Goal: Task Accomplishment & Management: Use online tool/utility

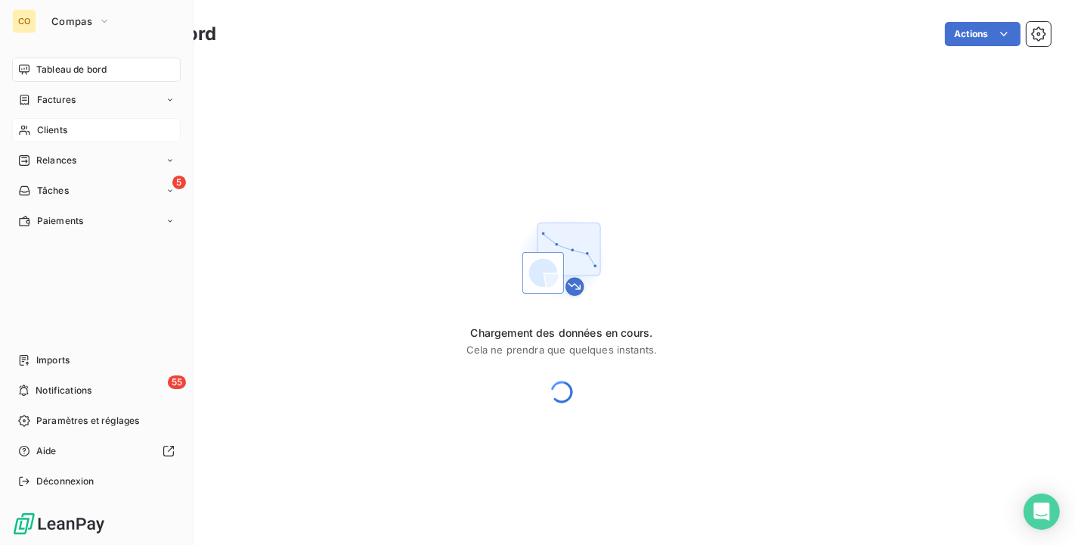
click at [49, 128] on span "Clients" at bounding box center [52, 130] width 30 height 14
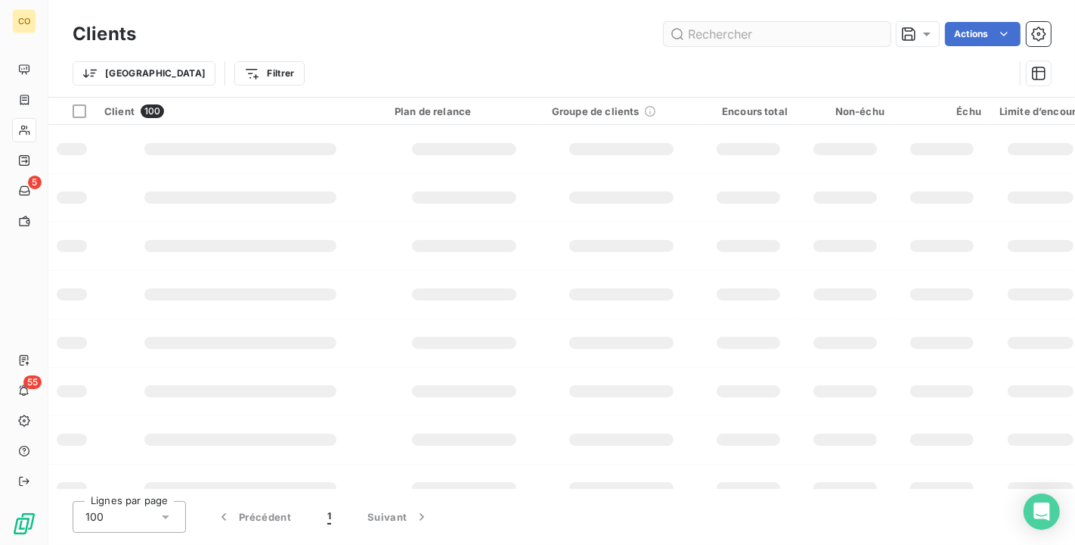
click at [740, 36] on input "text" at bounding box center [777, 34] width 227 height 24
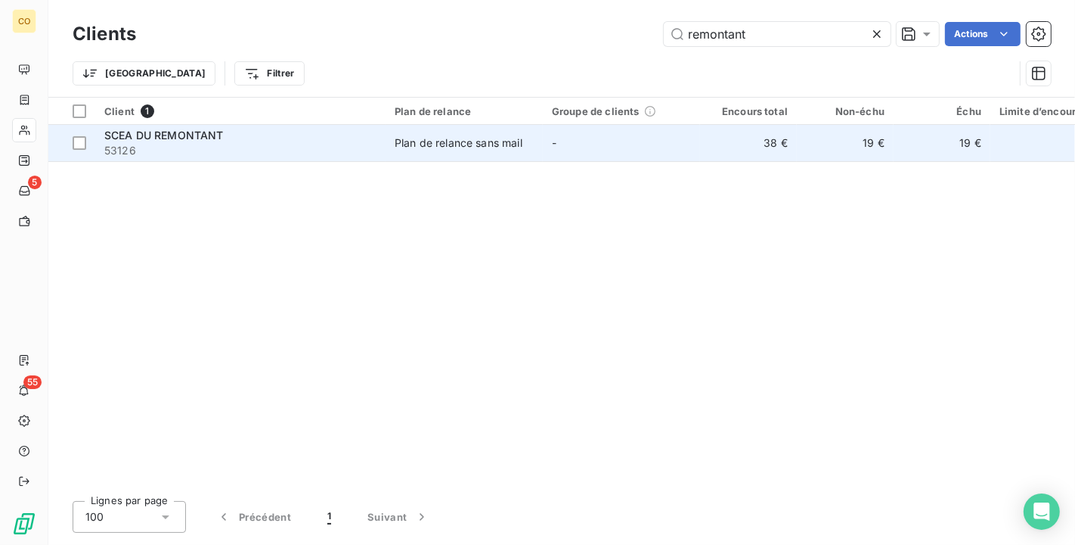
type input "remontant"
click at [379, 130] on td "SCEA DU REMONTANT 53126" at bounding box center [240, 143] width 290 height 36
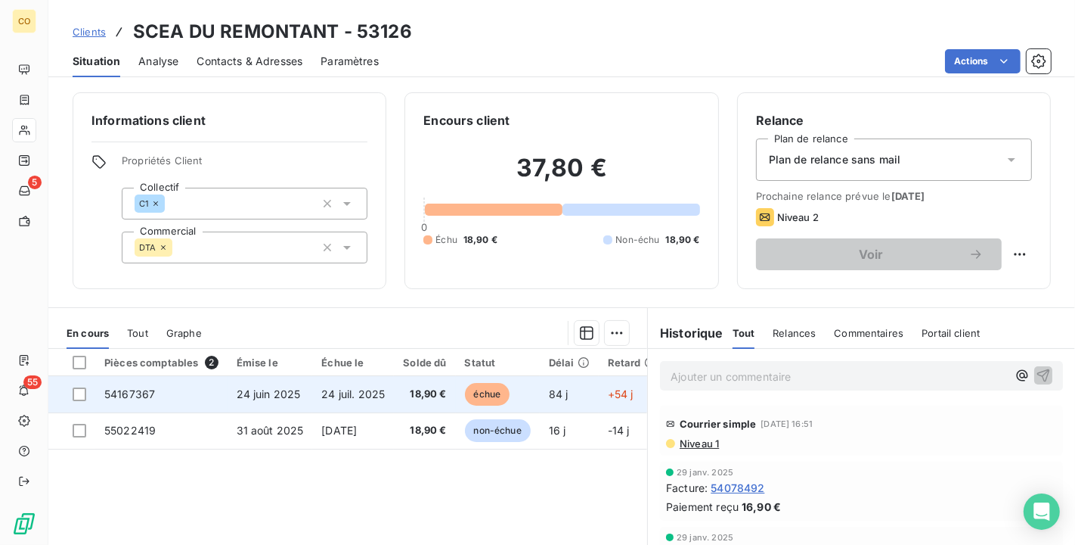
click at [470, 393] on span "échue" at bounding box center [487, 394] width 45 height 23
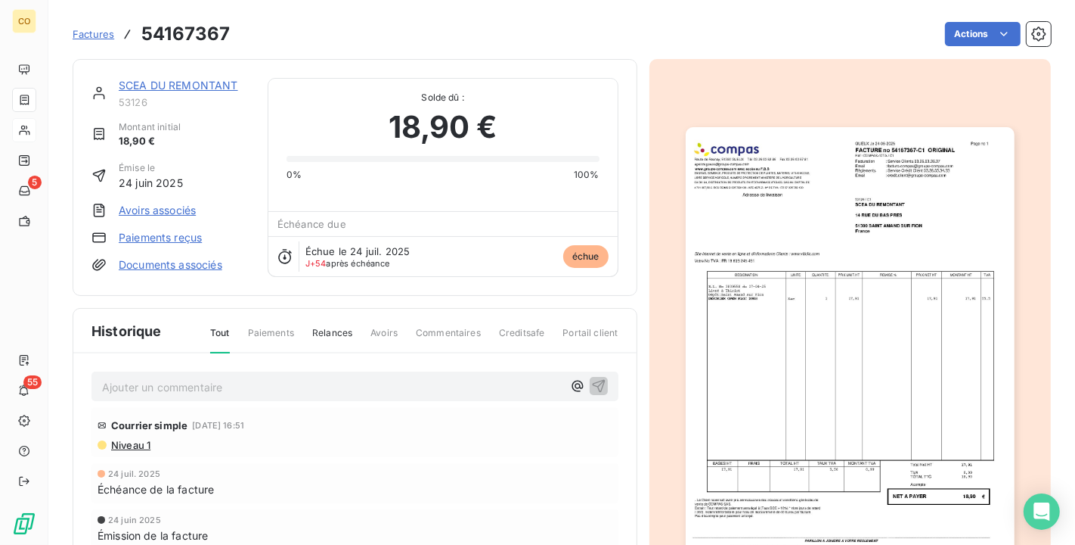
click at [901, 358] on img "button" at bounding box center [850, 359] width 329 height 465
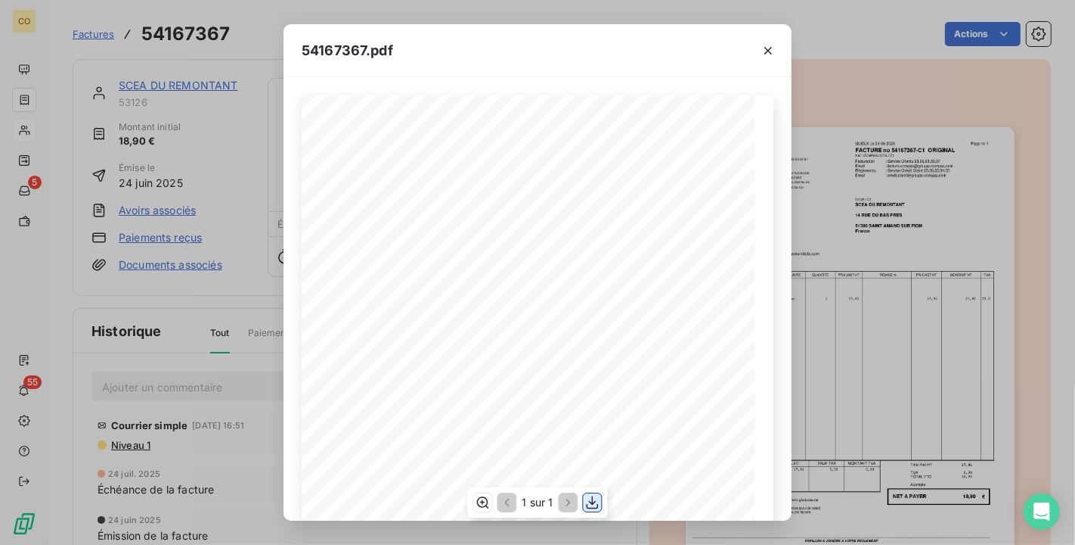
click at [597, 500] on icon "button" at bounding box center [592, 502] width 15 height 15
click at [194, 80] on div "54167367.pdf Adresse de livraison DESIGNATION UNITE QUANTITE PRIX NET HT MONTAN…" at bounding box center [537, 272] width 1075 height 545
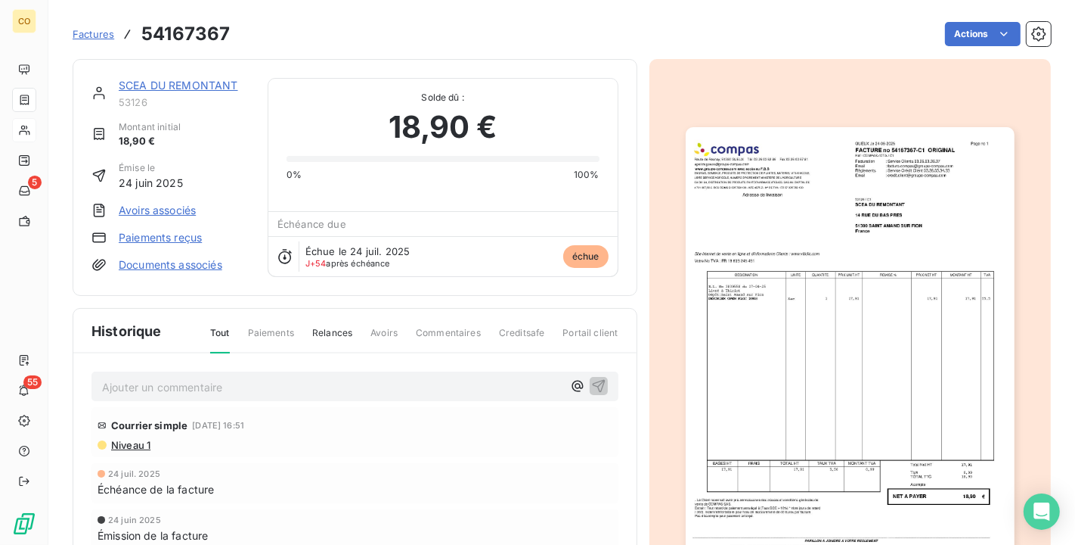
click at [191, 82] on link "SCEA DU REMONTANT" at bounding box center [178, 85] width 119 height 13
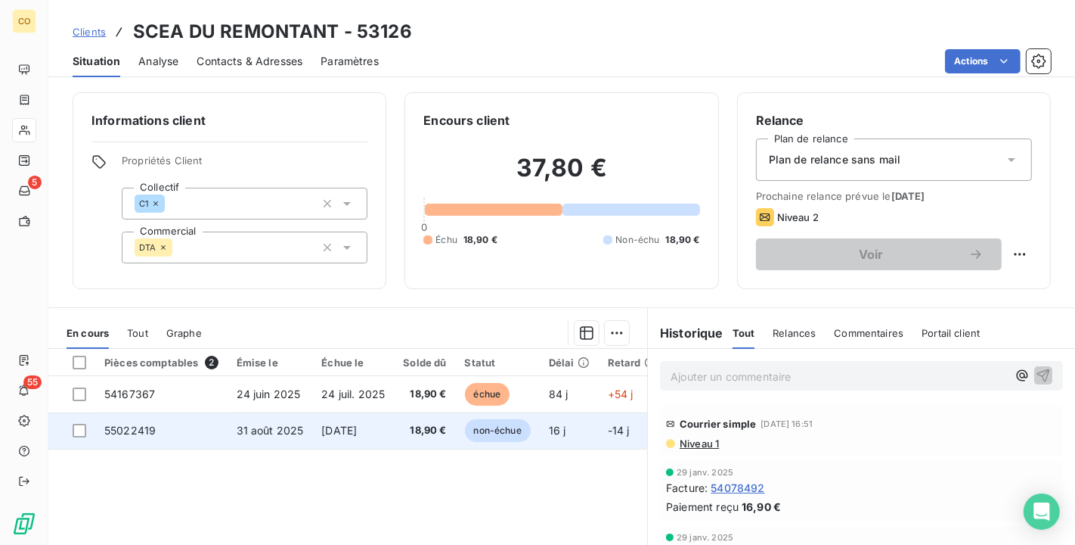
click at [321, 424] on span "30 sept. 2025" at bounding box center [339, 430] width 36 height 13
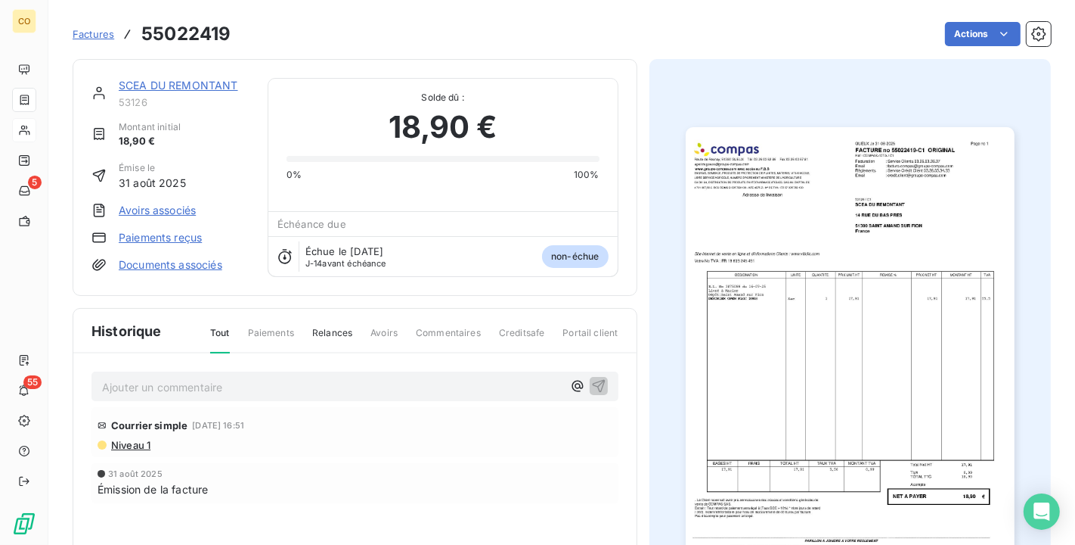
click at [864, 371] on img "button" at bounding box center [850, 359] width 329 height 465
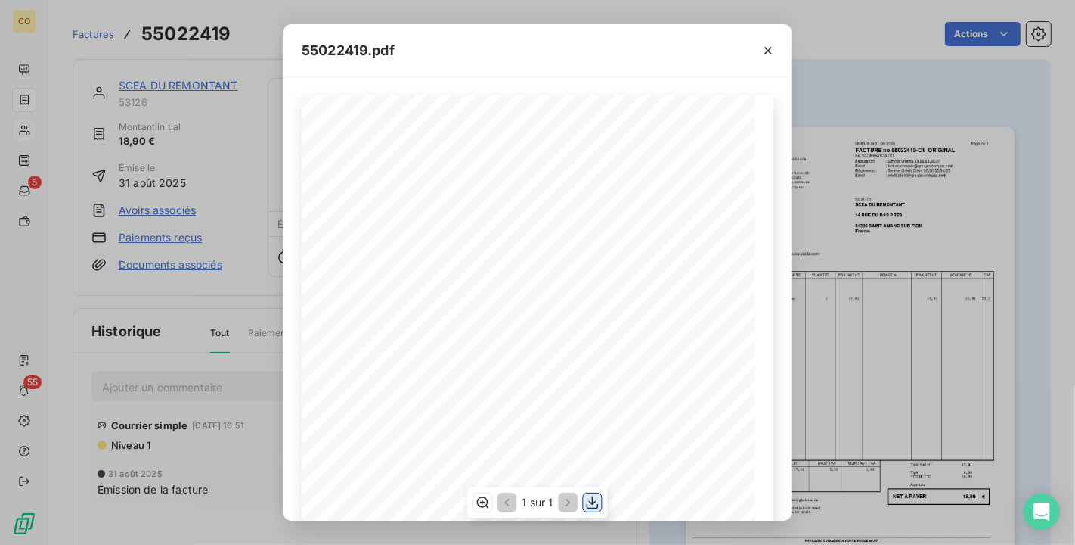
click at [589, 504] on icon "button" at bounding box center [592, 502] width 15 height 15
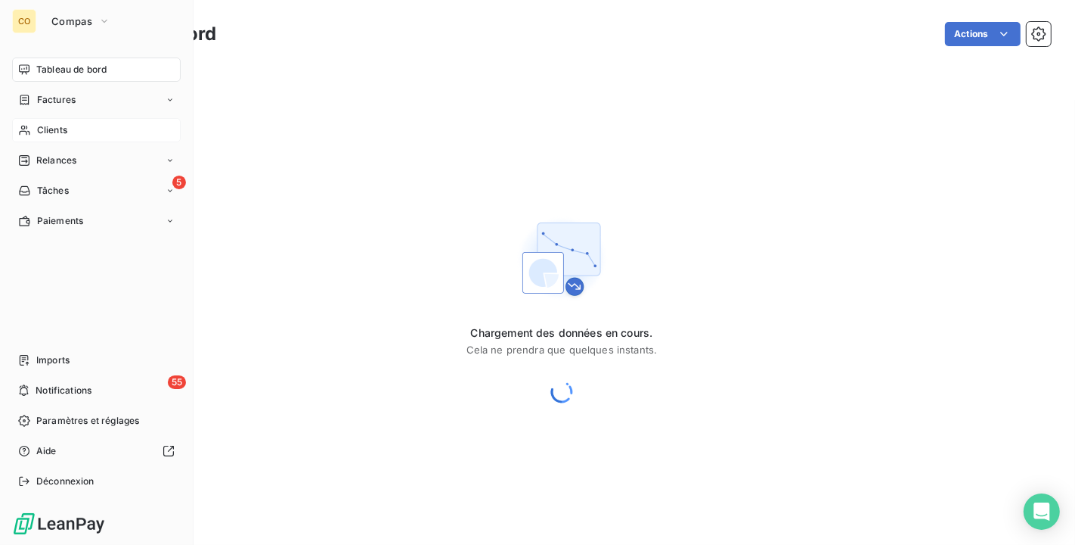
click at [35, 136] on div "Clients" at bounding box center [96, 130] width 169 height 24
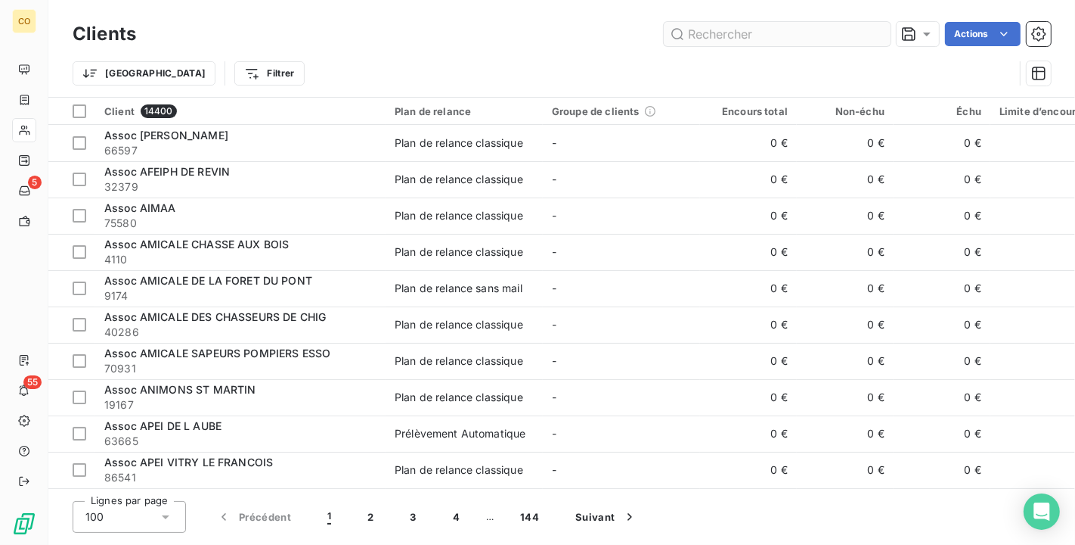
click at [720, 32] on input "text" at bounding box center [777, 34] width 227 height 24
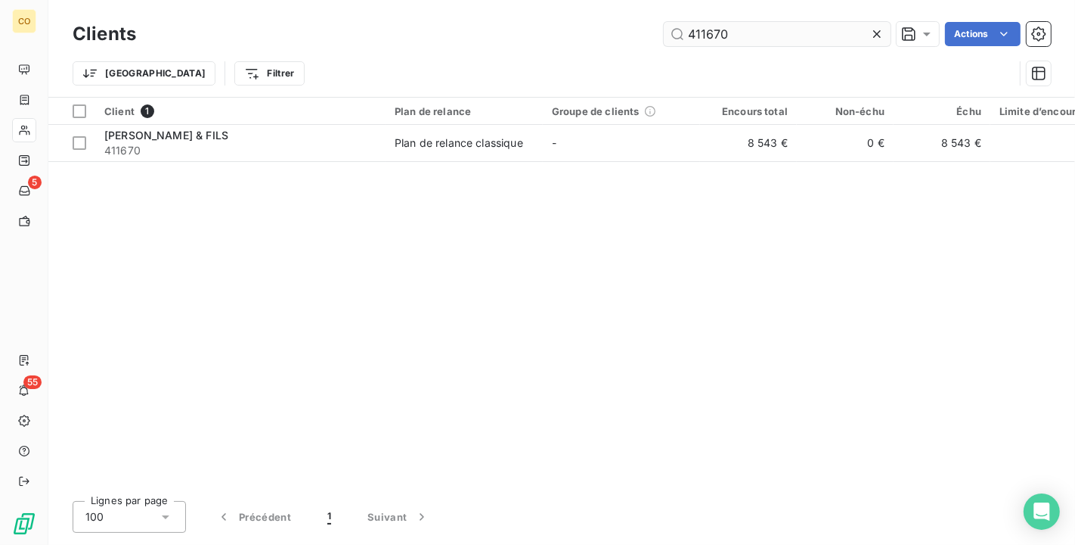
type input "411670"
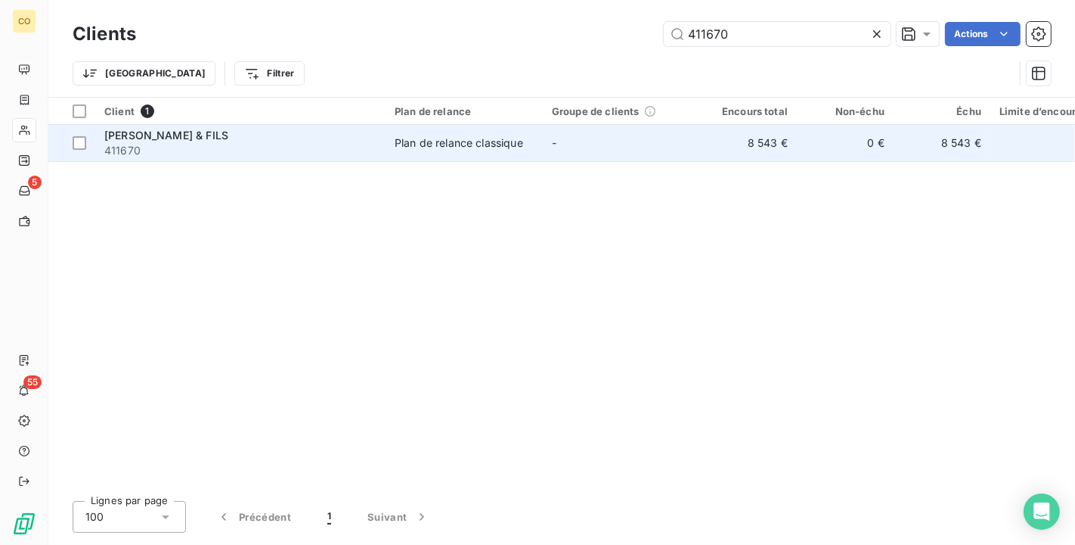
click at [454, 139] on div "Plan de relance classique" at bounding box center [459, 142] width 129 height 15
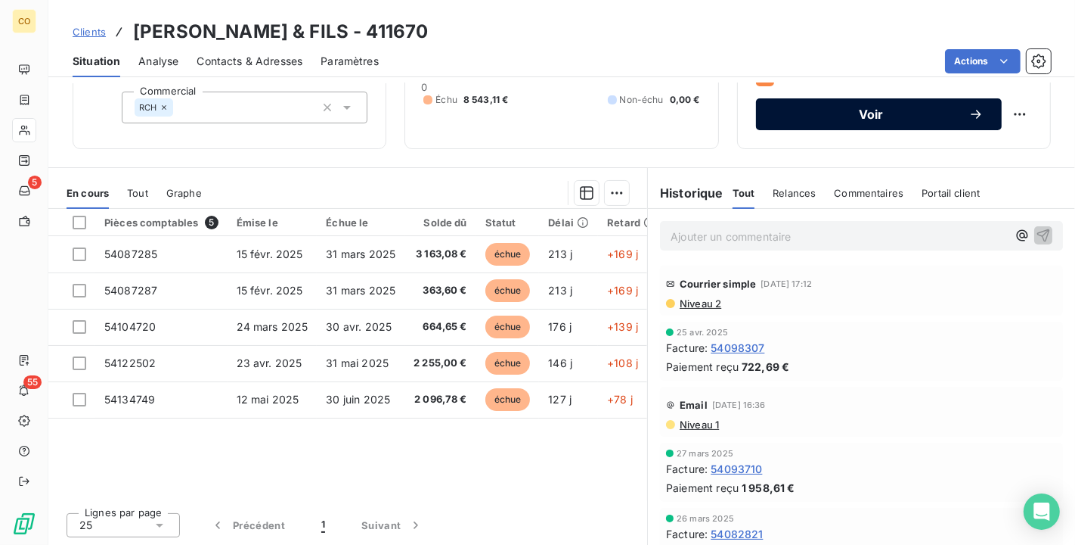
click at [970, 116] on icon "button" at bounding box center [976, 114] width 15 height 15
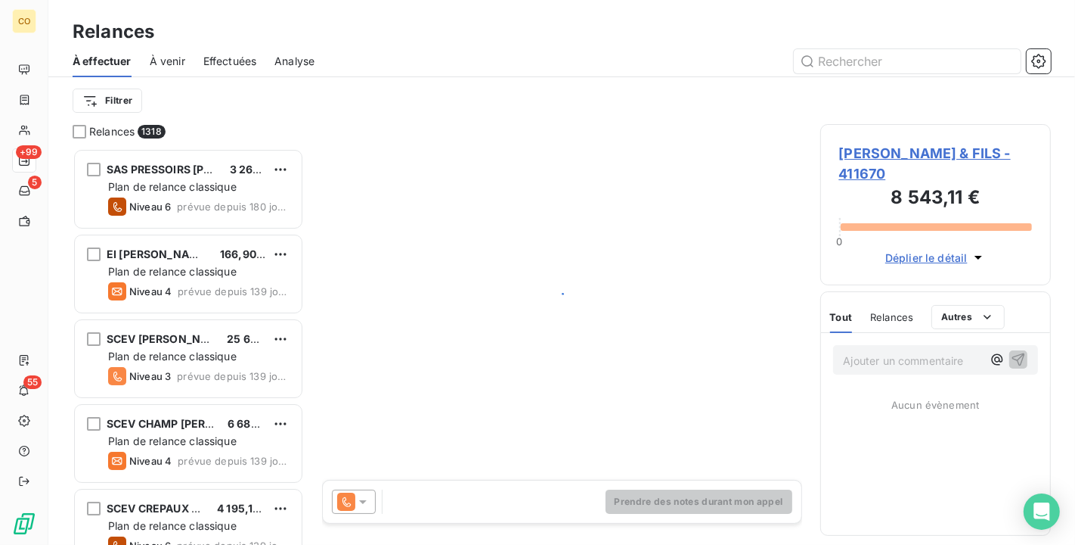
scroll to position [383, 218]
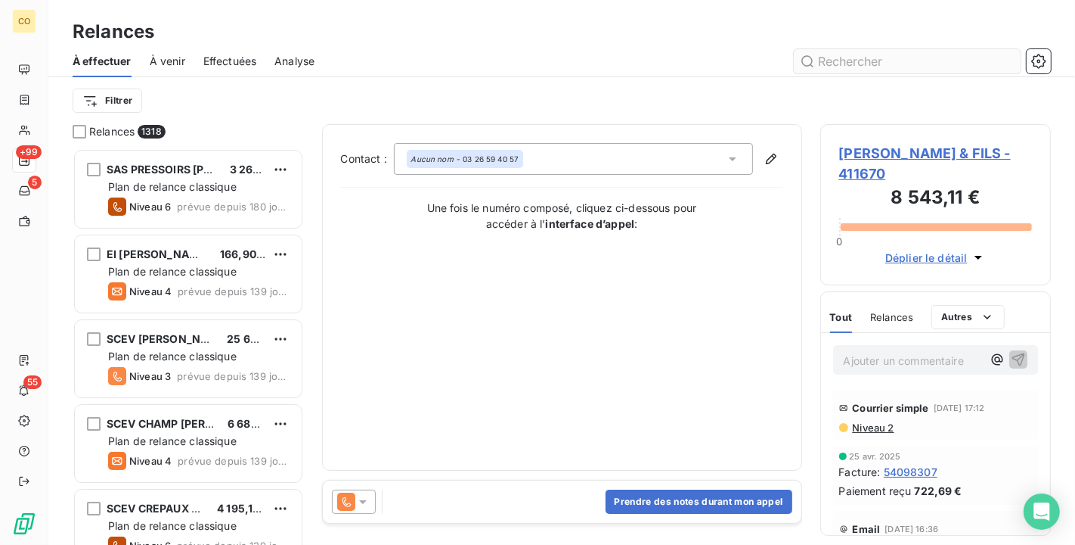
click at [931, 58] on input "text" at bounding box center [907, 61] width 227 height 24
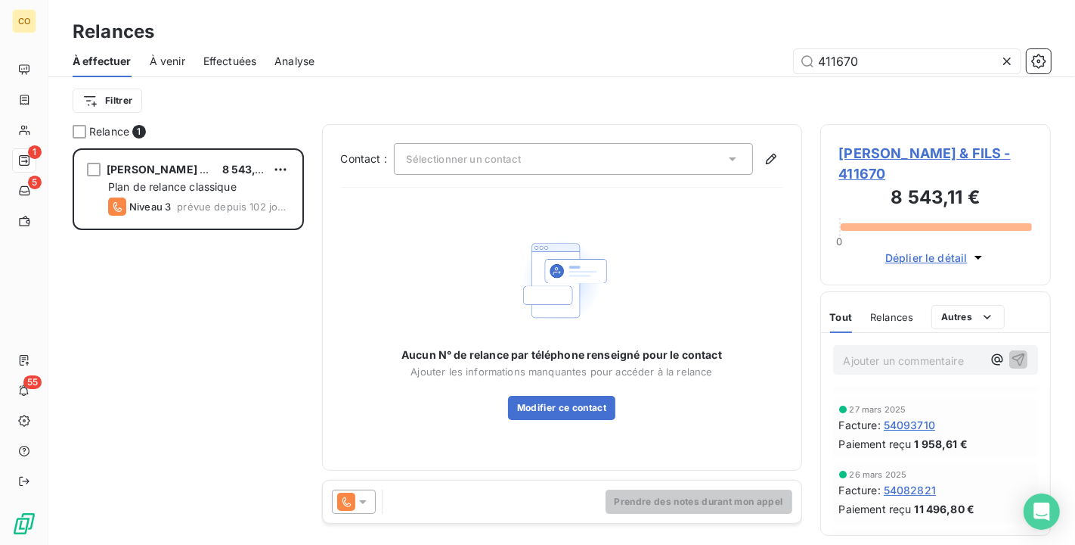
scroll to position [84, 0]
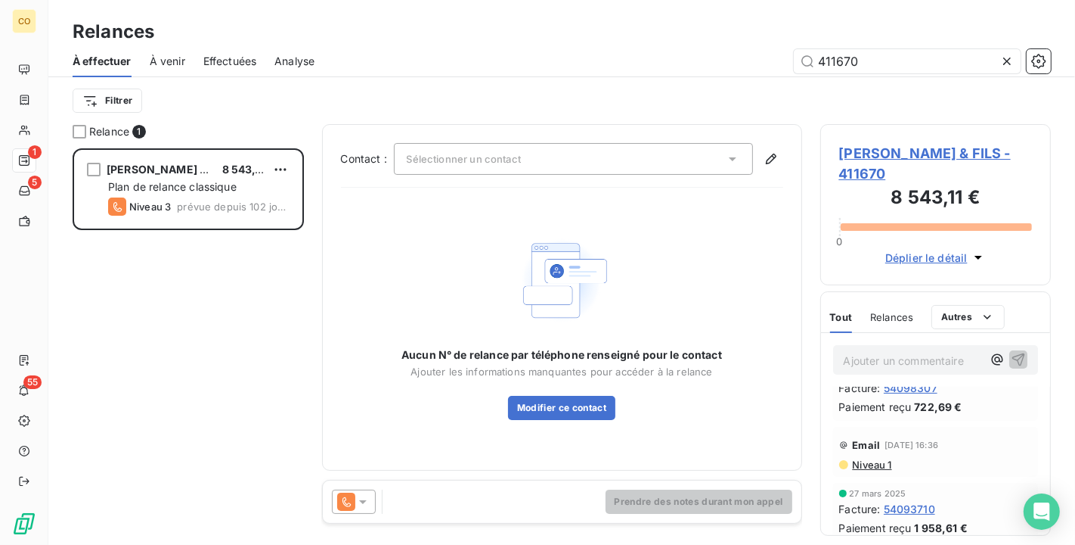
type input "411670"
click at [878, 462] on span "Niveau 1" at bounding box center [872, 464] width 41 height 12
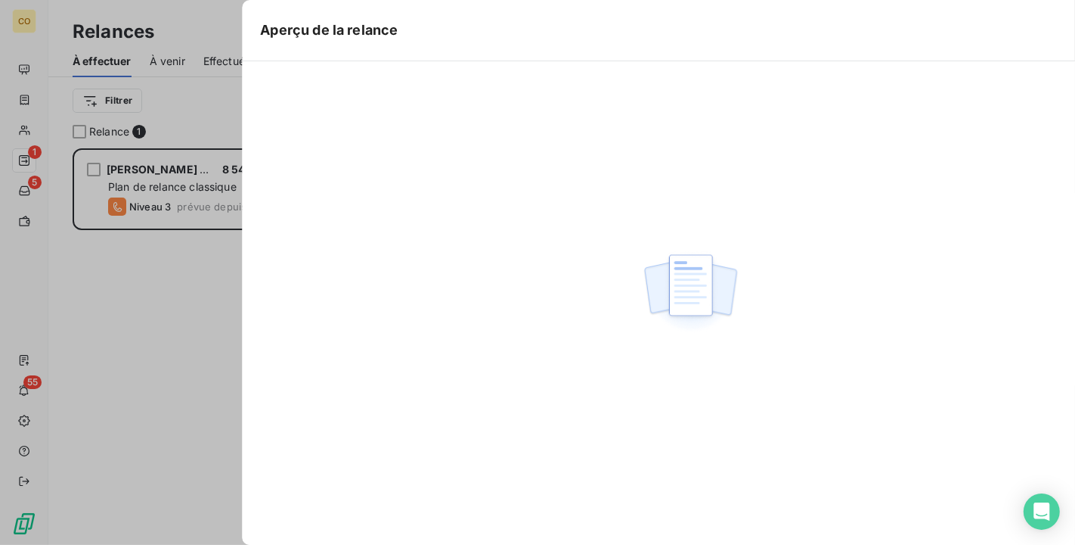
scroll to position [383, 218]
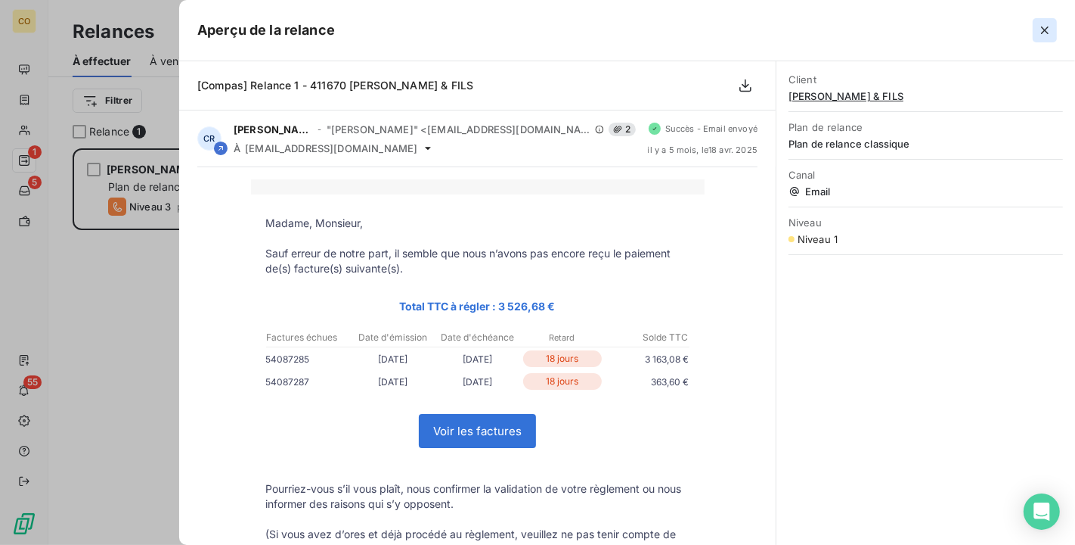
click at [1045, 26] on icon "button" at bounding box center [1045, 30] width 15 height 15
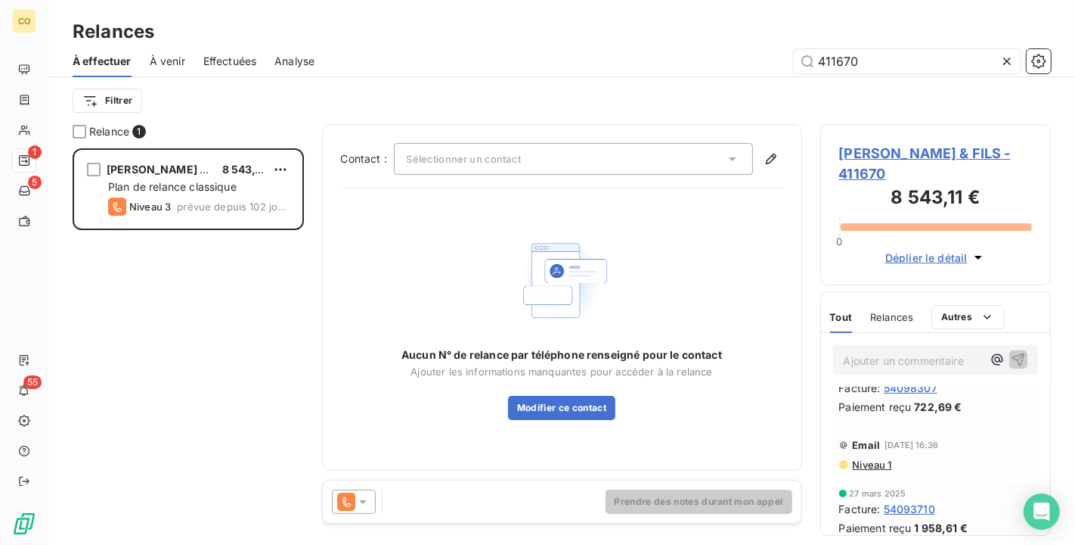
click at [367, 511] on div at bounding box center [354, 501] width 44 height 24
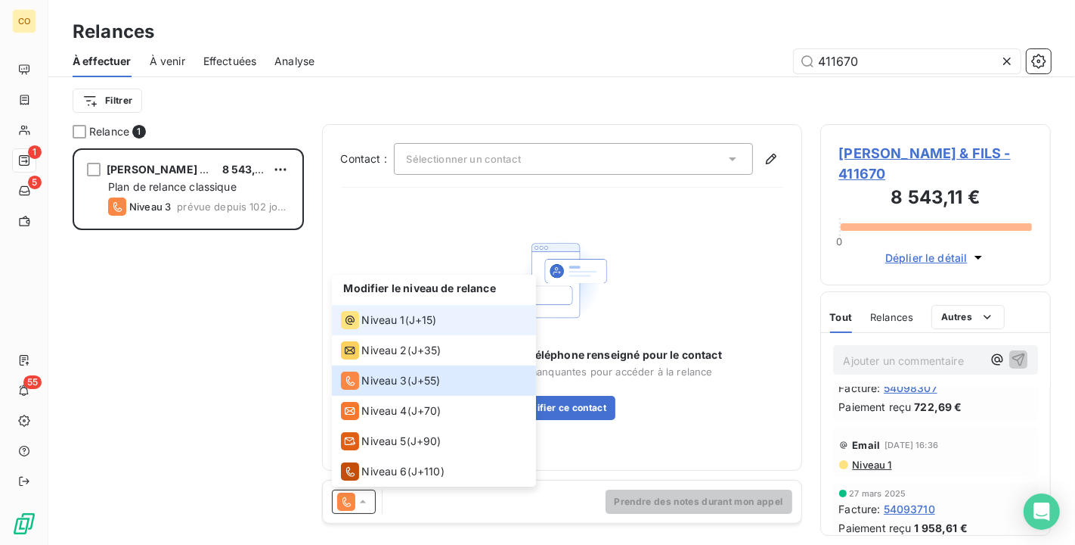
click at [384, 318] on span "Niveau 1" at bounding box center [383, 319] width 43 height 15
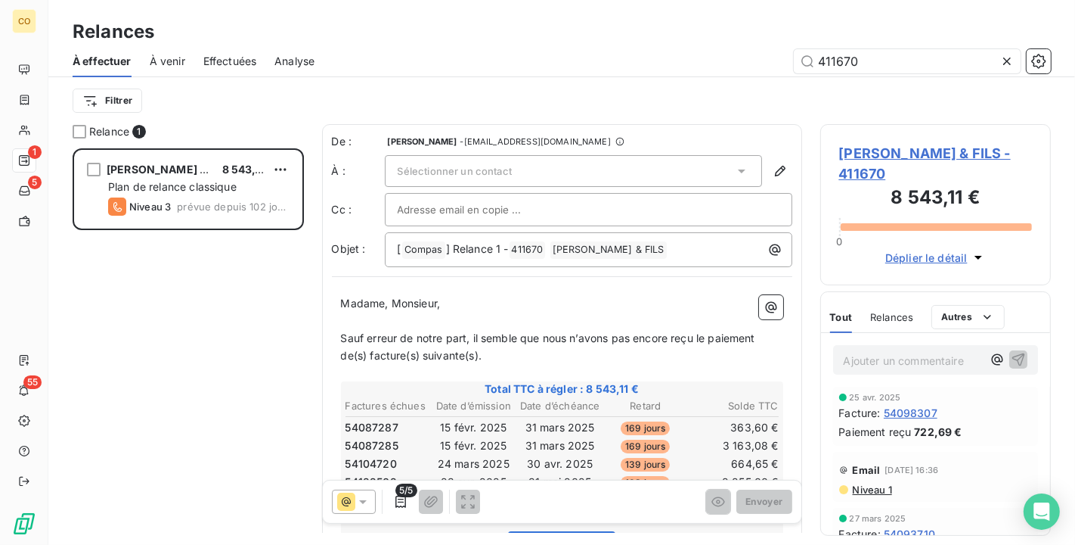
scroll to position [84, 0]
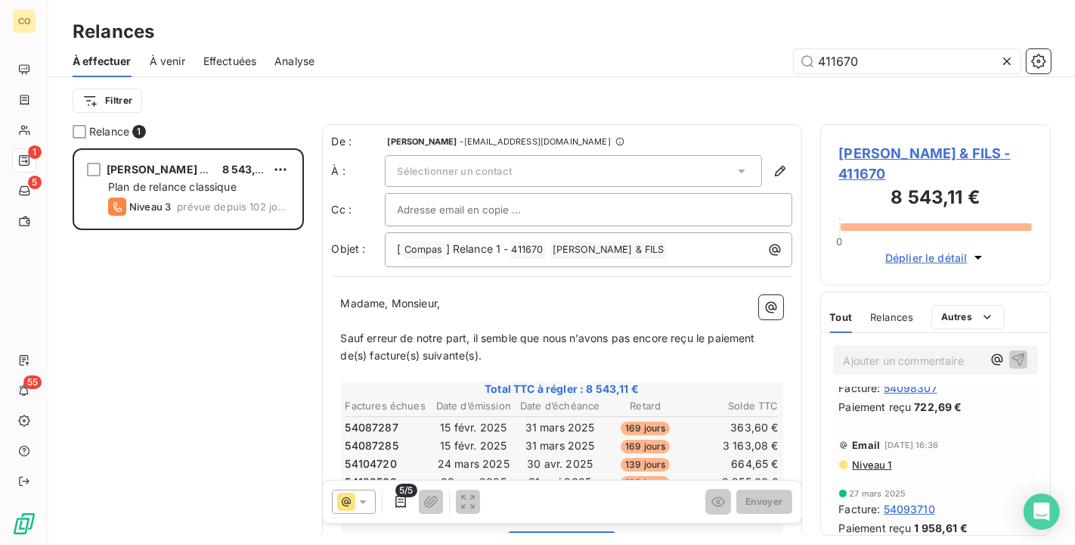
click at [540, 184] on div "Sélectionner un contact" at bounding box center [573, 171] width 377 height 32
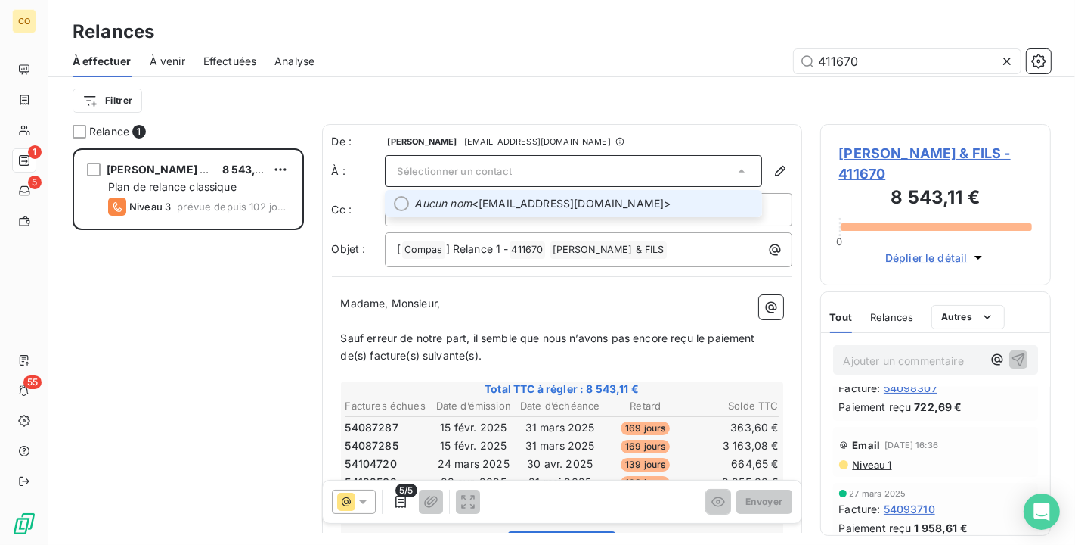
click at [617, 203] on span "Aucun nom <[EMAIL_ADDRESS][DOMAIN_NAME]>" at bounding box center [584, 203] width 338 height 15
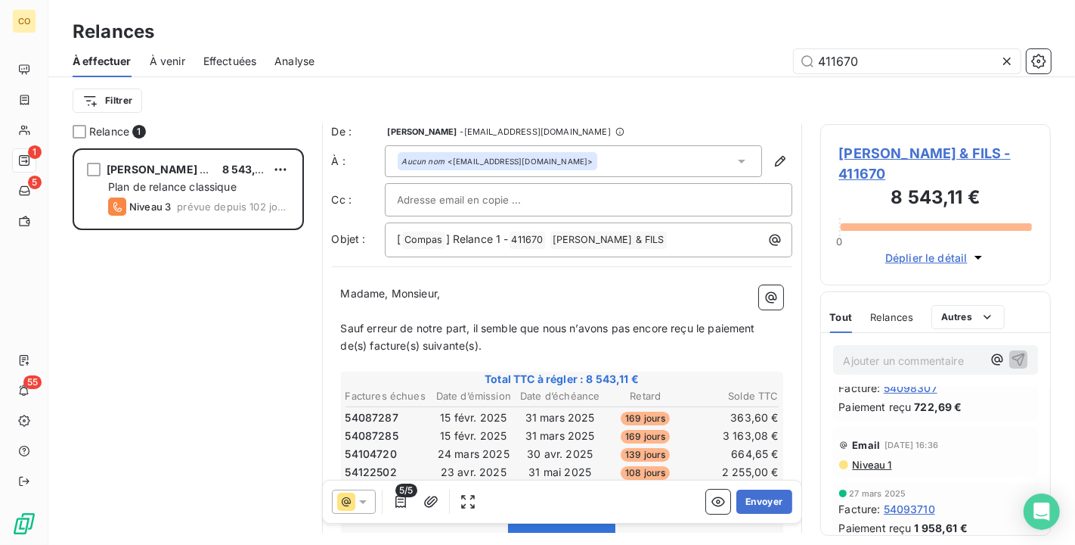
scroll to position [0, 0]
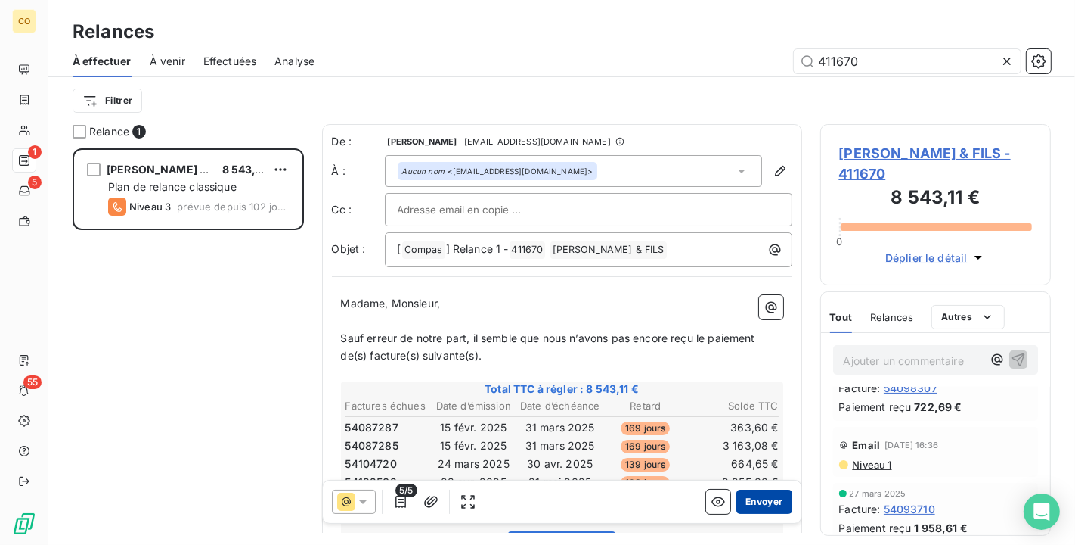
click at [746, 494] on button "Envoyer" at bounding box center [764, 501] width 55 height 24
